Goal: Task Accomplishment & Management: Manage account settings

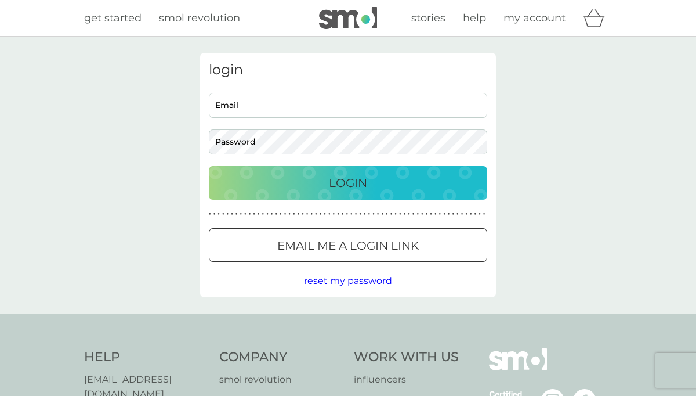
type input "[EMAIL_ADDRESS][DOMAIN_NAME]"
click at [362, 175] on p "Login" at bounding box center [348, 182] width 38 height 19
